Goal: Find specific page/section: Locate a particular part of the current website

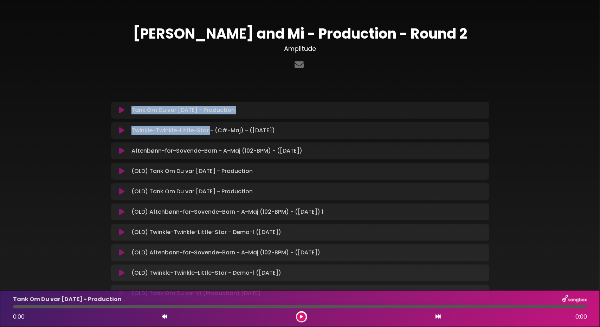
click at [349, 146] on div "Tank Om Du var [DATE] - Production Loading Track... Name" at bounding box center [300, 202] width 378 height 200
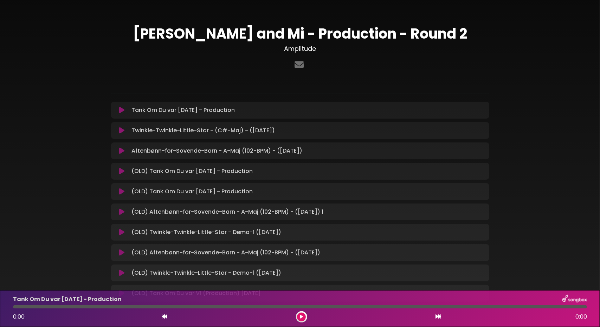
click at [130, 109] on div "Tank Om Du var 9 25 2025 - Production Loading Track..." at bounding box center [307, 110] width 356 height 8
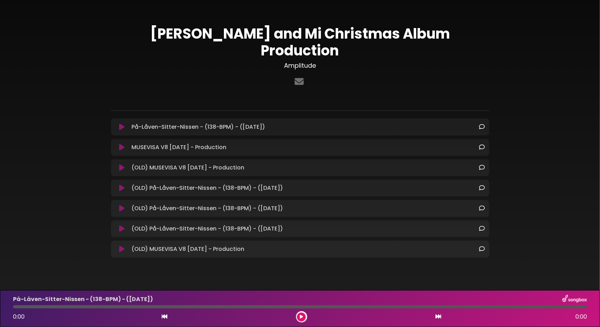
drag, startPoint x: 131, startPoint y: 109, endPoint x: 273, endPoint y: 135, distance: 145.0
click at [273, 135] on div "På-Låven-Sitter-Nissen - (138-BPM) - (Sep-26, 2025) Loading Track..." at bounding box center [300, 188] width 378 height 139
copy div "På-Låven-Sitter-Nissen - (138-BPM) - (Sep-26, 2025) Loading Track... Your Feedb…"
